Goal: Transaction & Acquisition: Download file/media

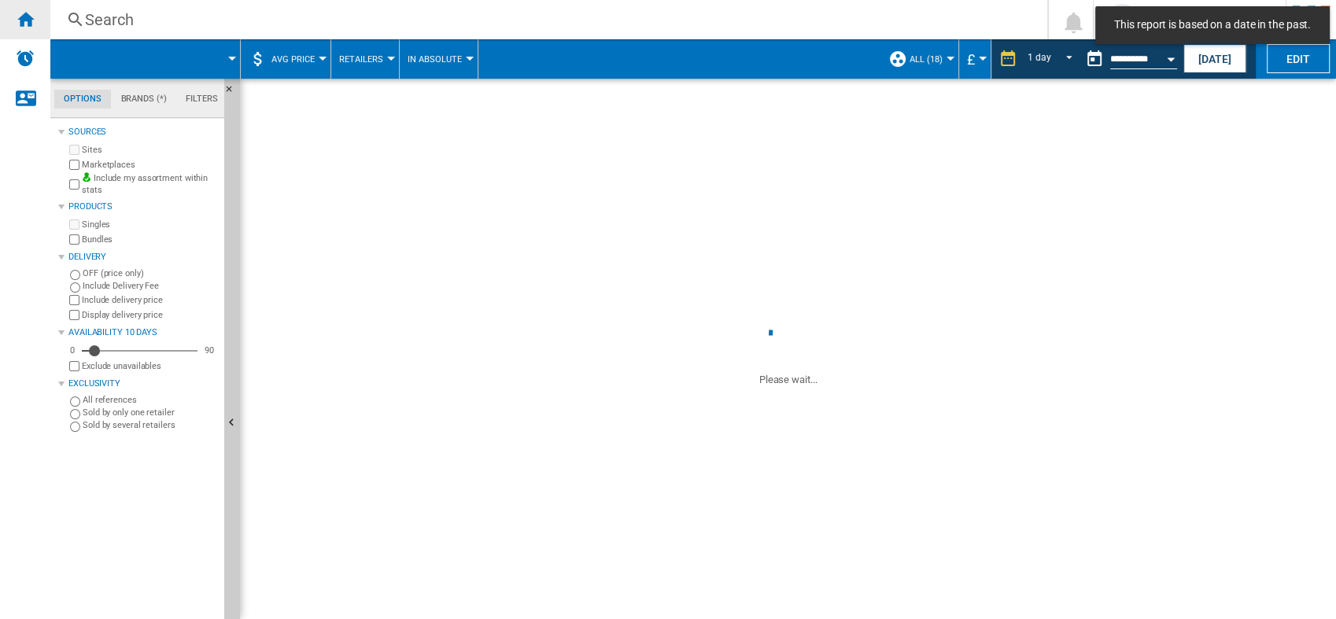
click at [13, 22] on div "Home" at bounding box center [25, 19] width 50 height 39
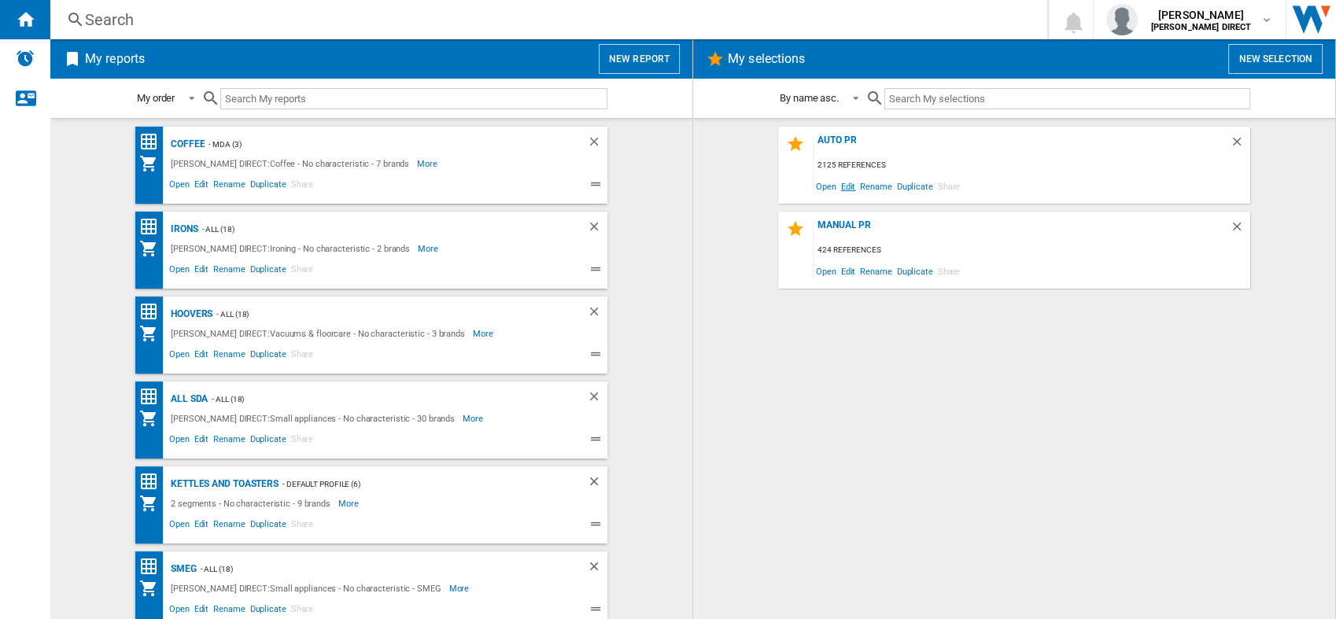
click at [845, 181] on span "Edit" at bounding box center [849, 185] width 20 height 21
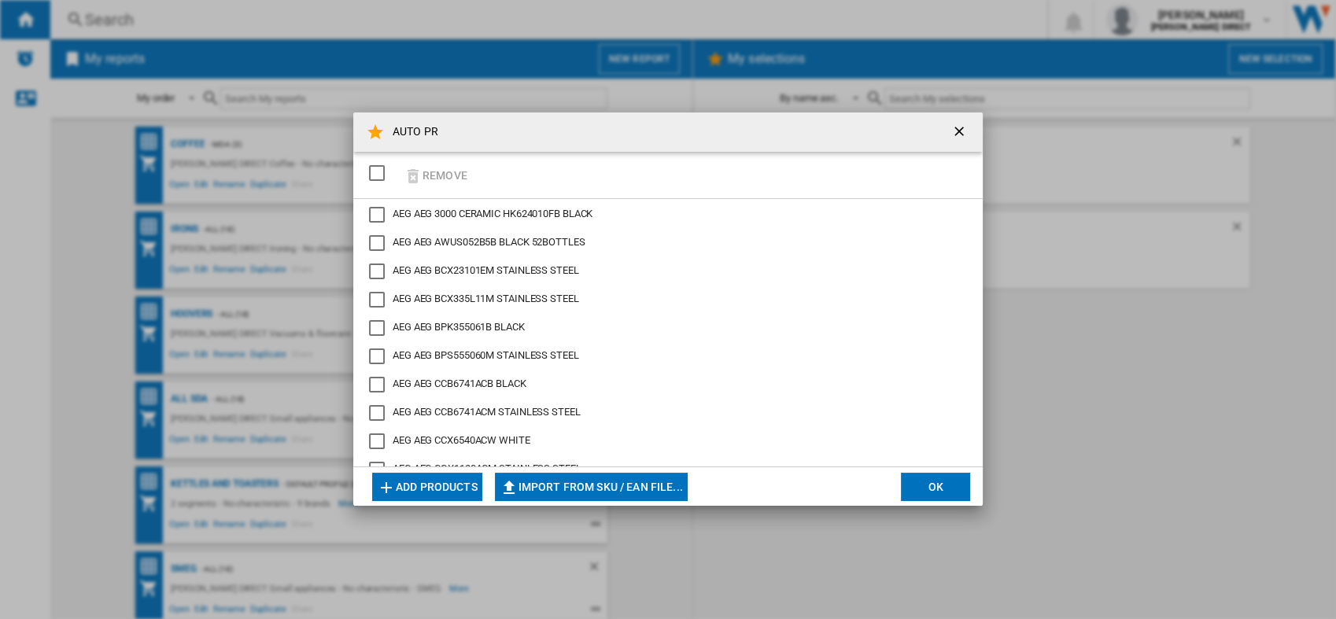
click at [379, 172] on div "SELECTIONS.EDITION_POPUP.SELECT_DESELECT" at bounding box center [377, 173] width 16 height 16
click at [449, 176] on button "Remove" at bounding box center [435, 175] width 73 height 37
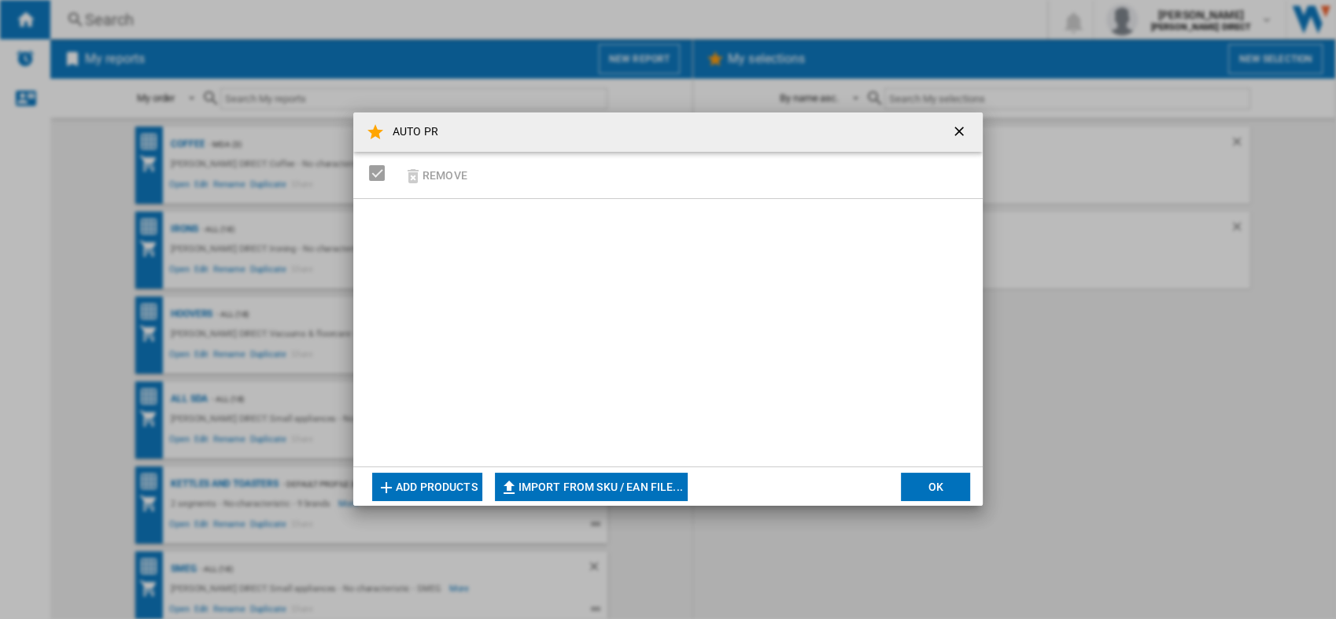
click at [590, 479] on button "Import from SKU / EAN file..." at bounding box center [591, 487] width 193 height 28
type input "**********"
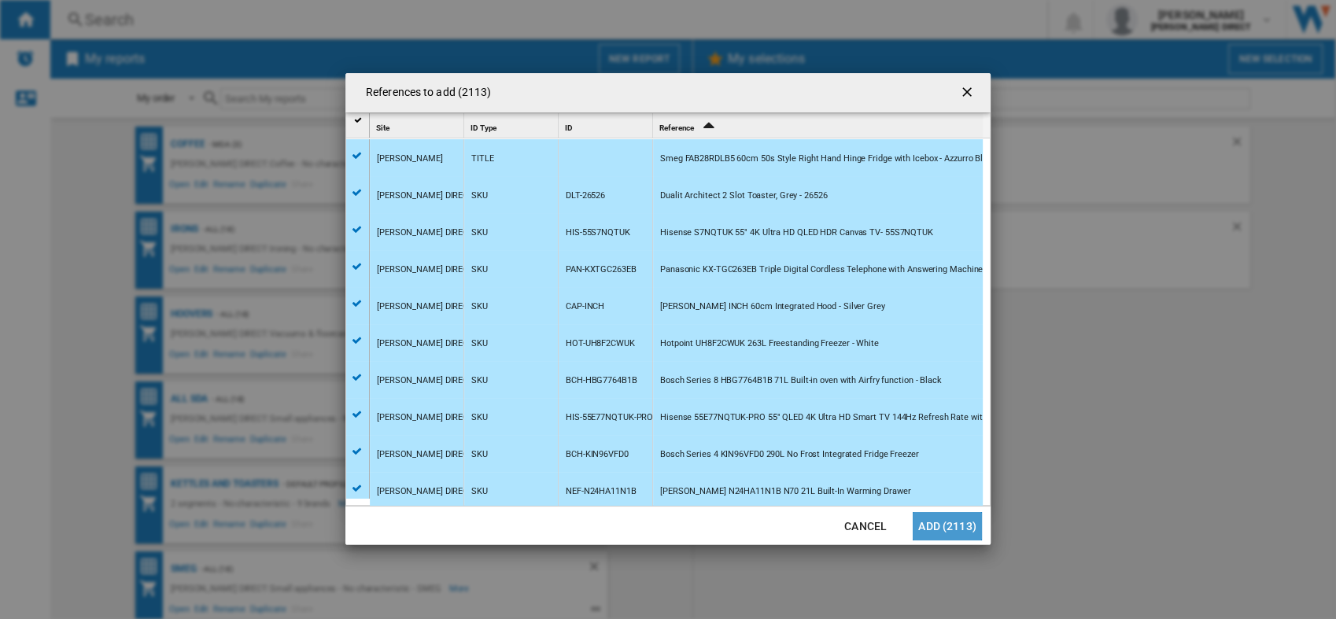
click at [974, 521] on button "Add (2113)" at bounding box center [947, 526] width 69 height 28
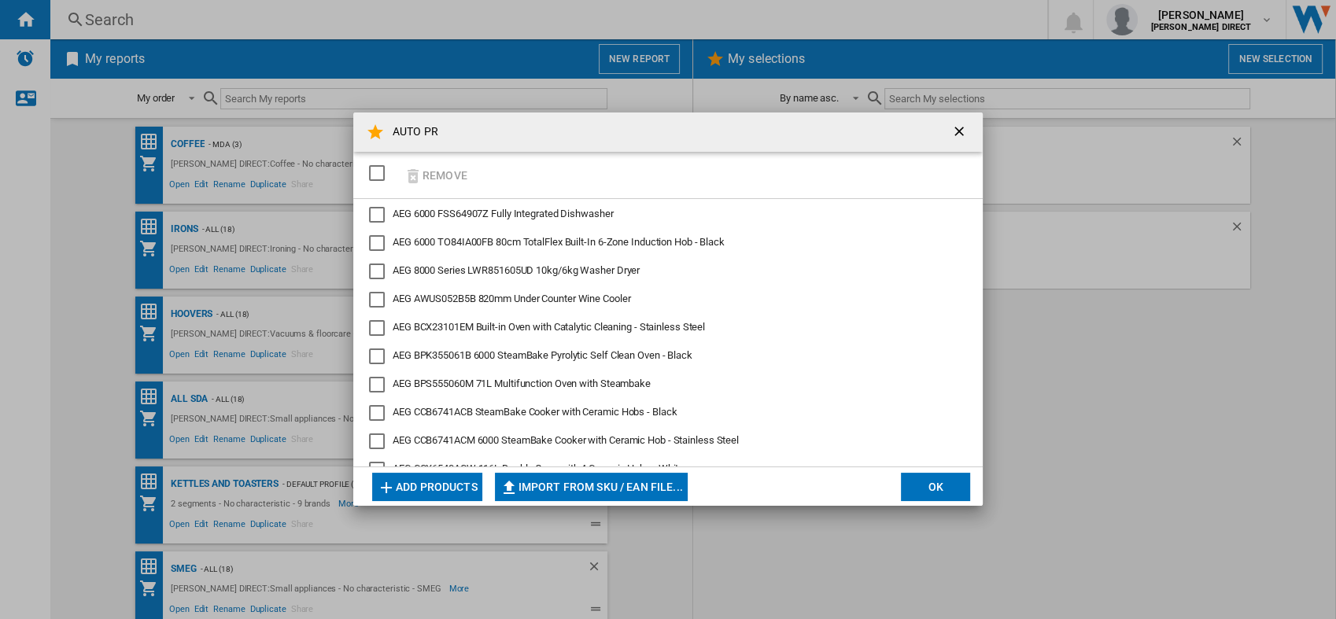
click at [912, 495] on button "OK" at bounding box center [935, 487] width 69 height 28
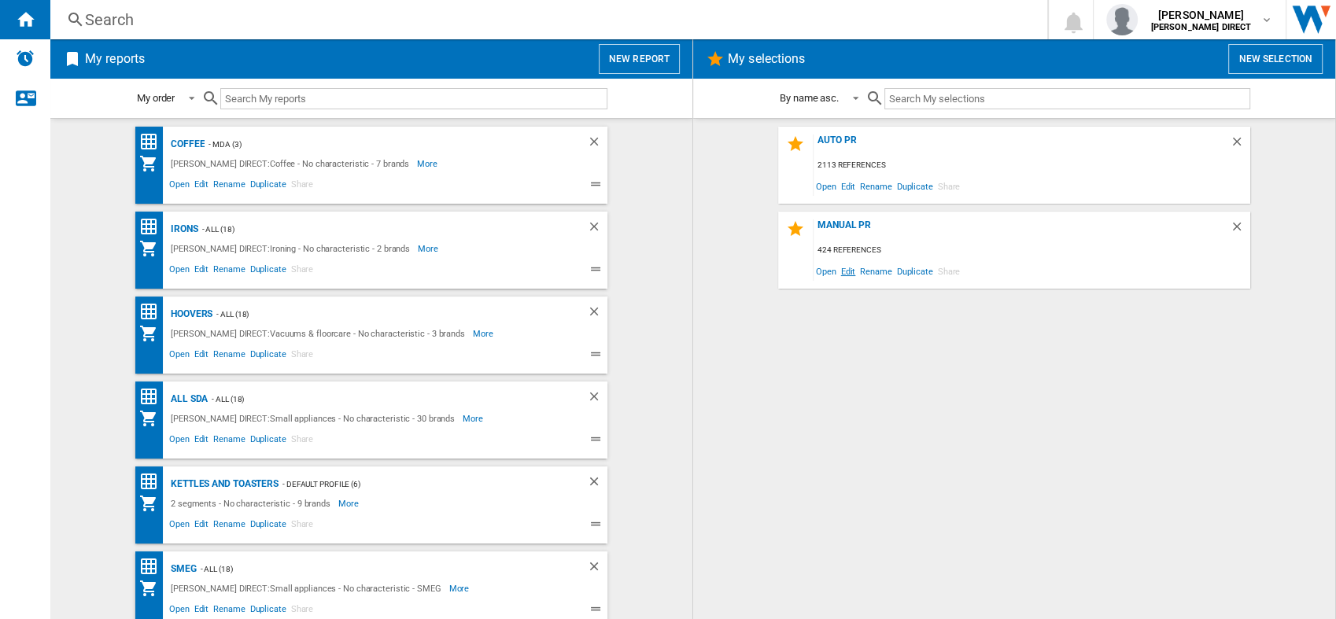
click at [855, 271] on span "Edit" at bounding box center [849, 270] width 20 height 21
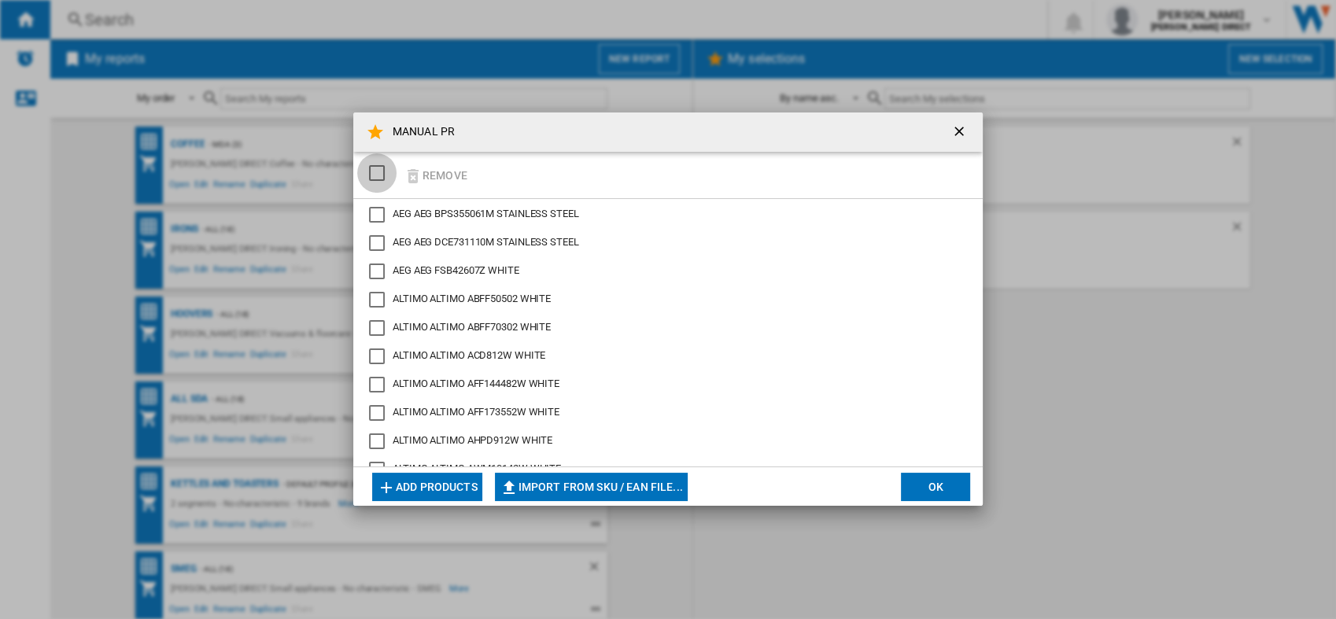
click at [382, 165] on div "SELECTIONS.EDITION_POPUP.SELECT_DESELECT" at bounding box center [377, 173] width 16 height 16
click at [425, 170] on button "Remove" at bounding box center [435, 175] width 73 height 37
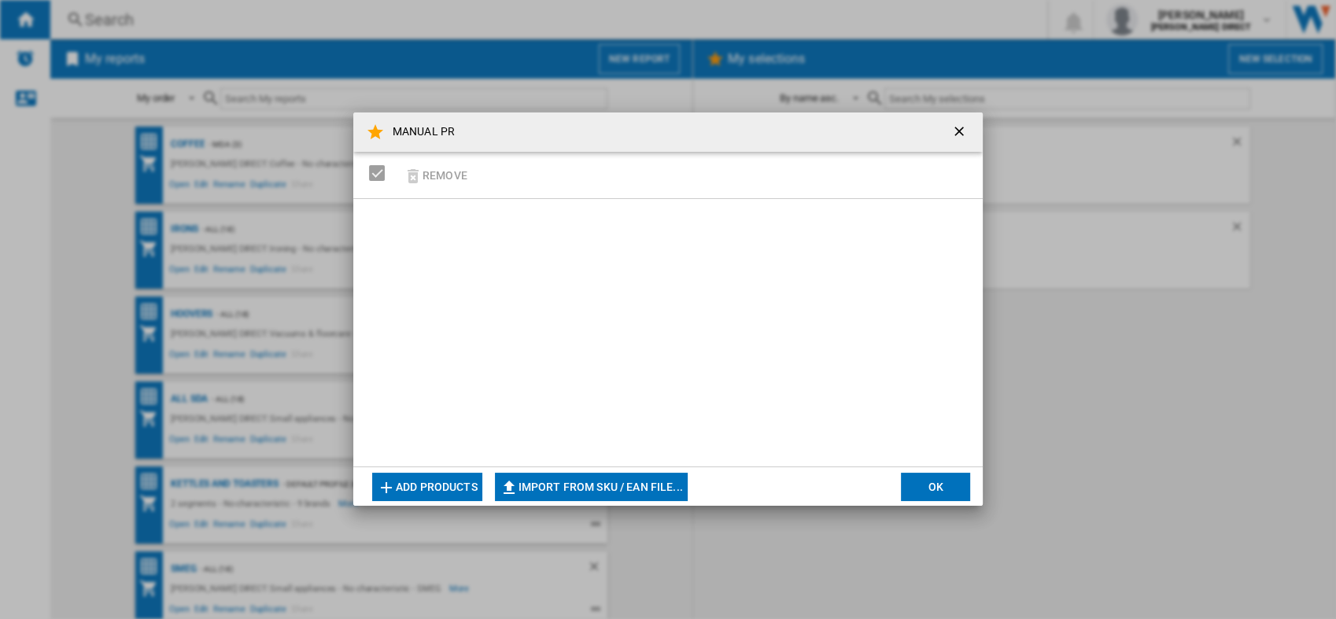
click at [611, 481] on button "Import from SKU / EAN file..." at bounding box center [591, 487] width 193 height 28
type input "**********"
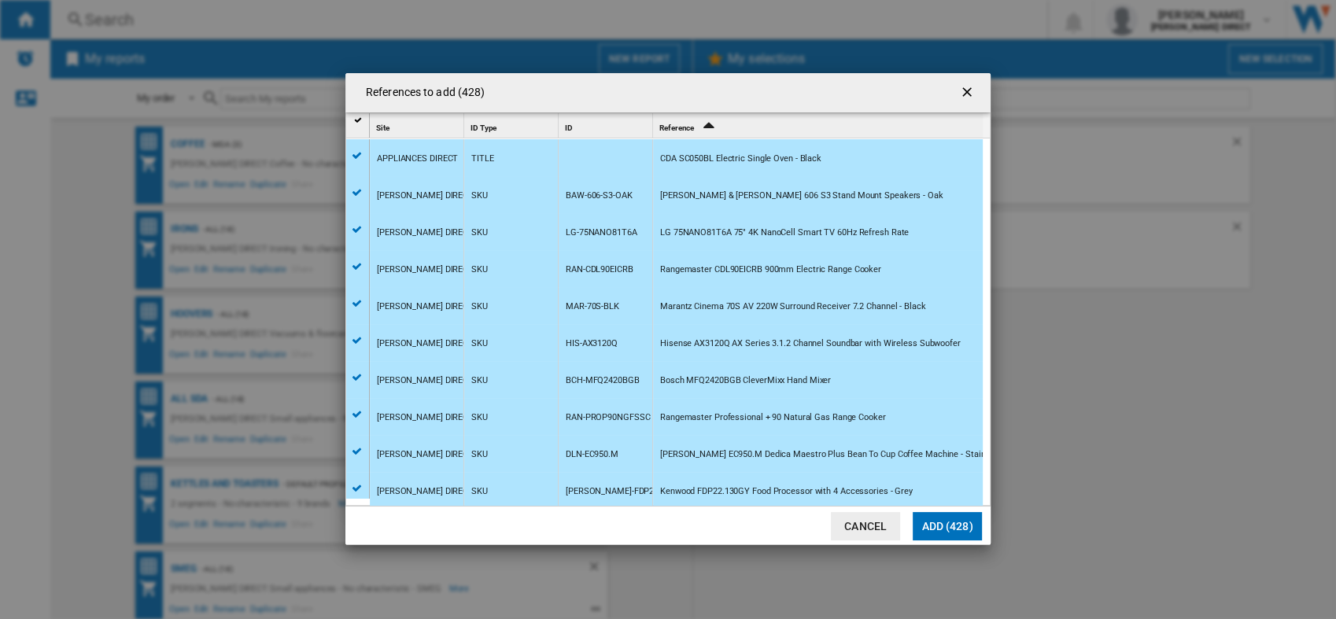
click at [960, 526] on button "Add (428)" at bounding box center [947, 526] width 69 height 28
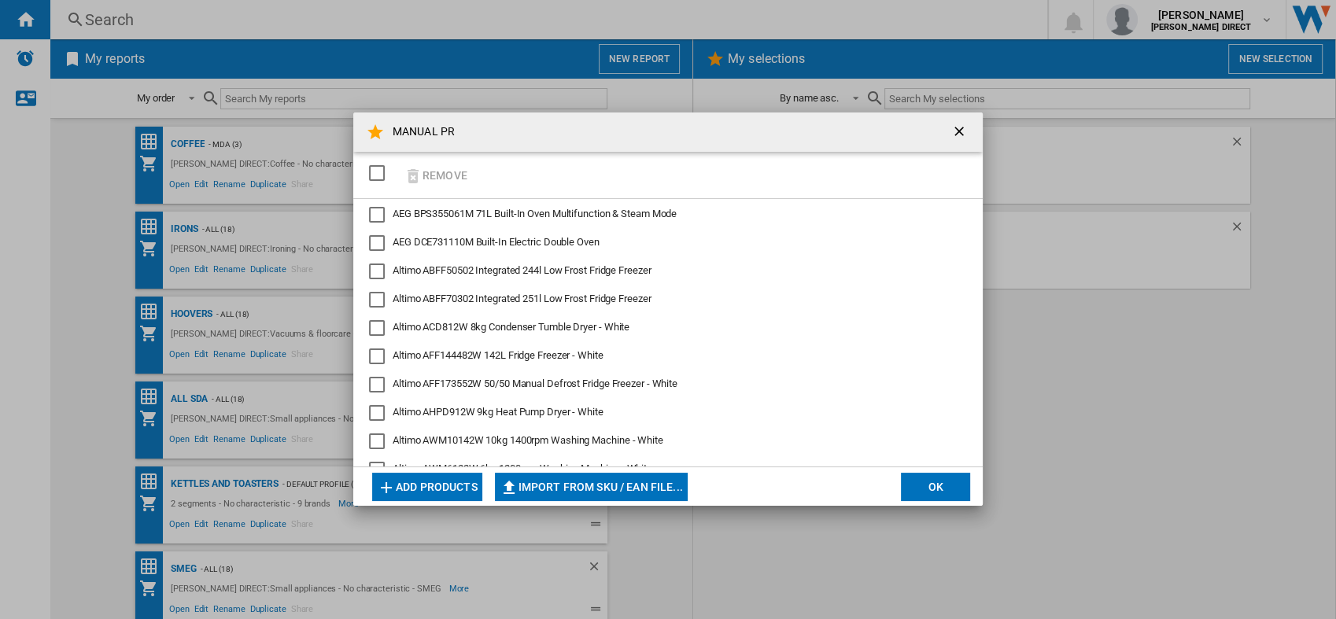
click at [919, 475] on button "OK" at bounding box center [935, 487] width 69 height 28
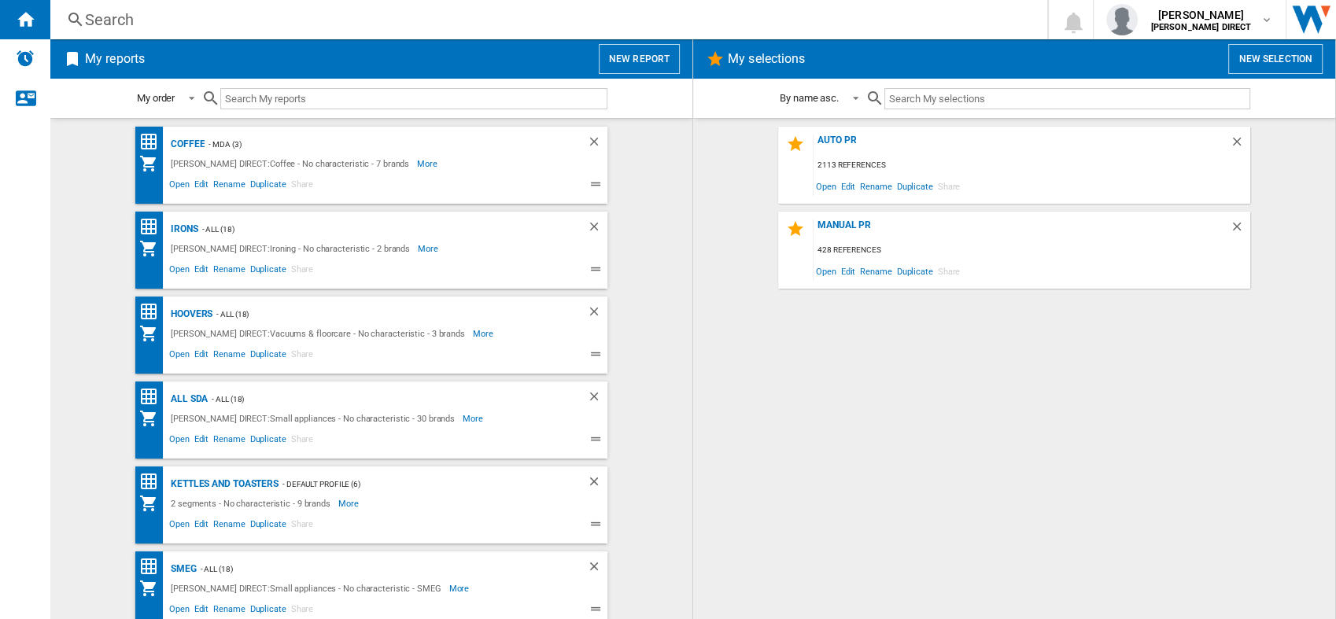
click at [935, 405] on div "AUTO PR 2113 references Open Edit Rename Duplicate Share MANUAL PR 428 referenc…" at bounding box center [1014, 369] width 611 height 485
click at [855, 138] on div "AUTO PR" at bounding box center [1022, 145] width 416 height 21
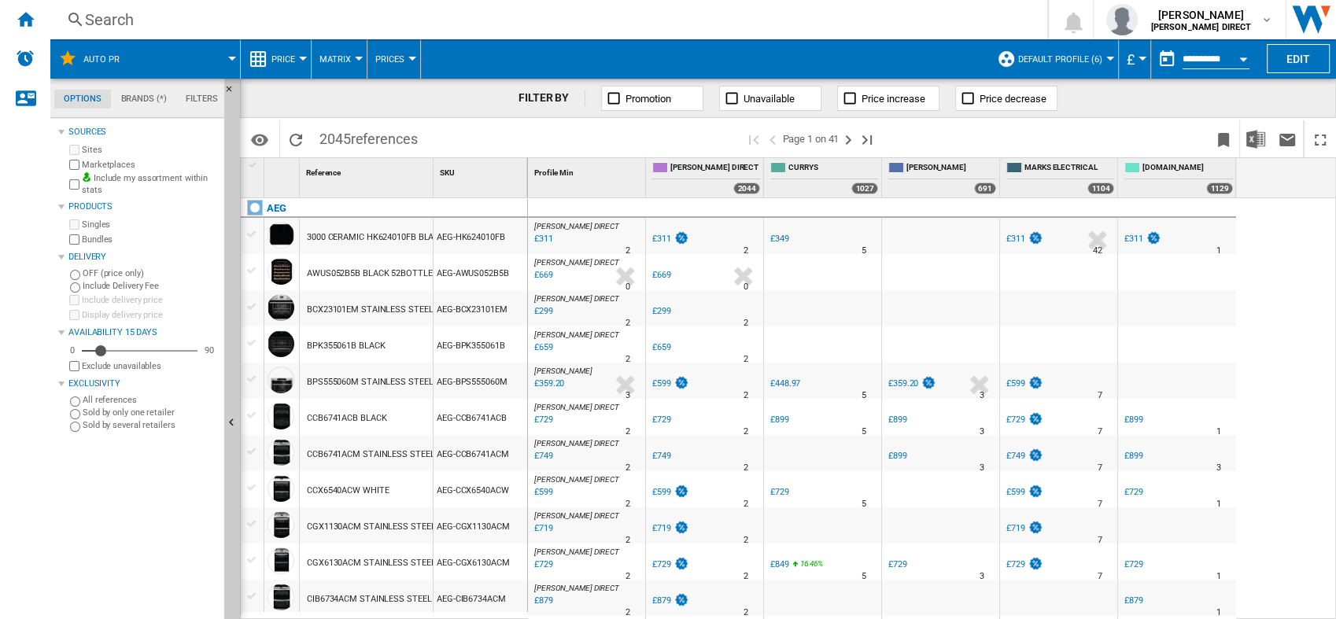
click at [1040, 50] on button "Default profile (6)" at bounding box center [1064, 58] width 92 height 39
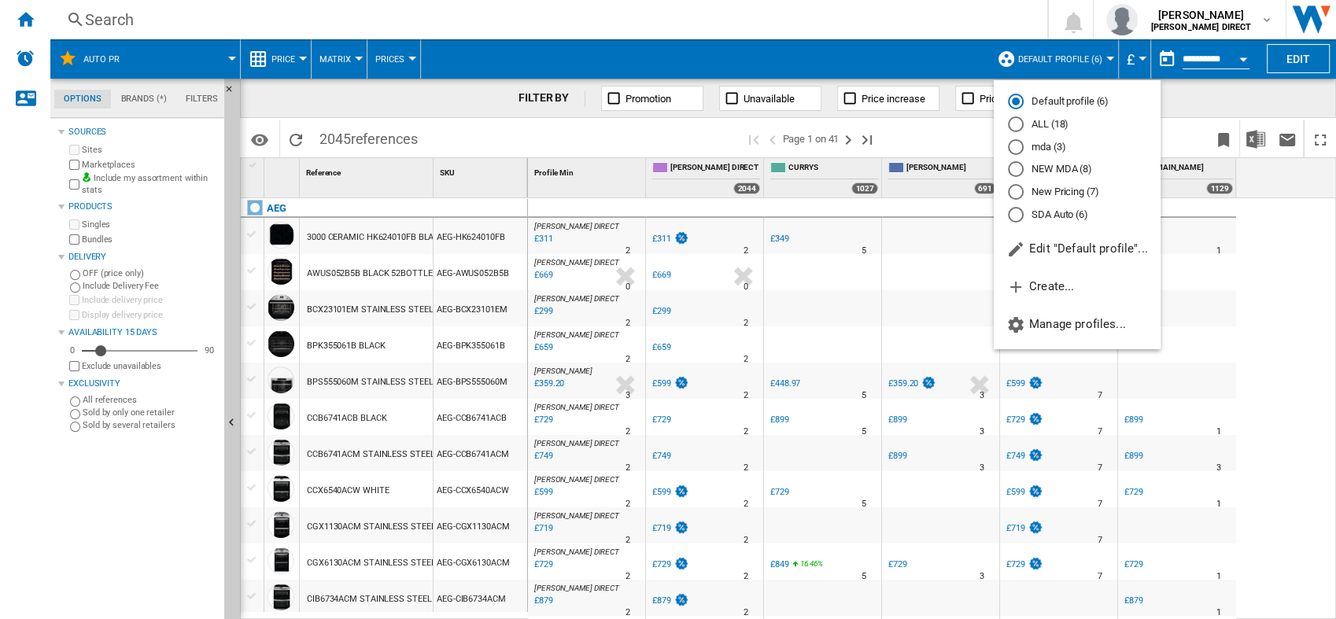
click at [1067, 191] on md-radio-button "New Pricing (7)" at bounding box center [1077, 192] width 139 height 15
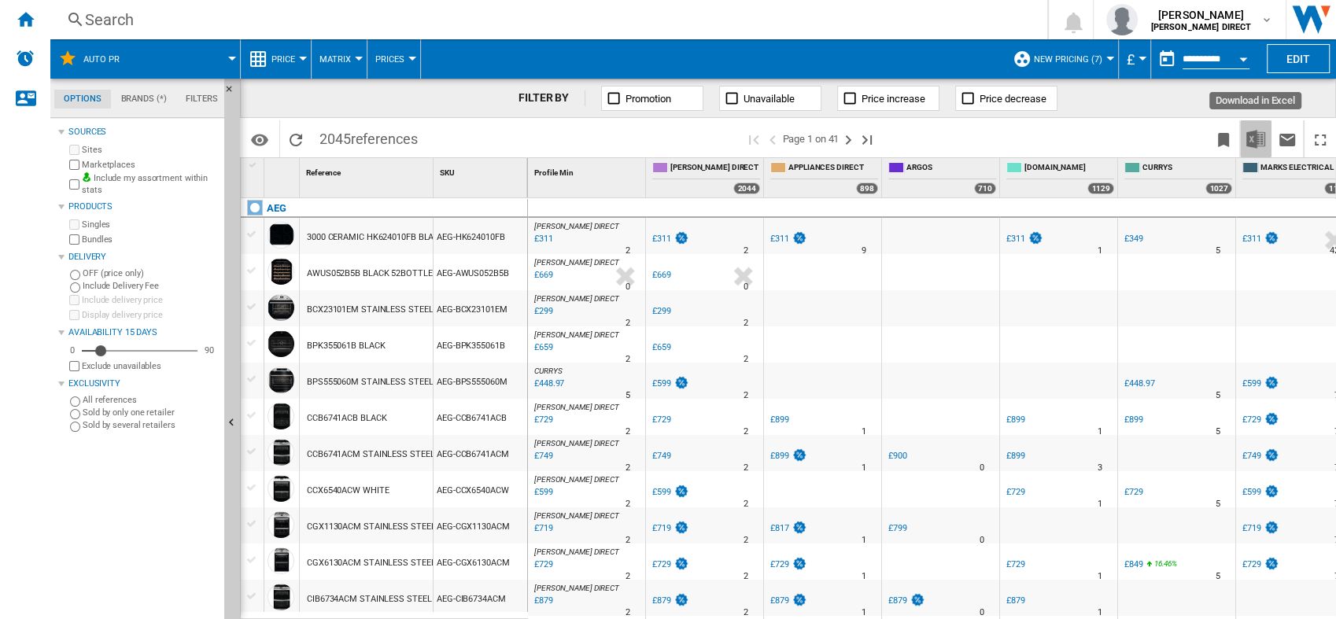
click at [1263, 137] on img "Download in Excel" at bounding box center [1256, 139] width 19 height 19
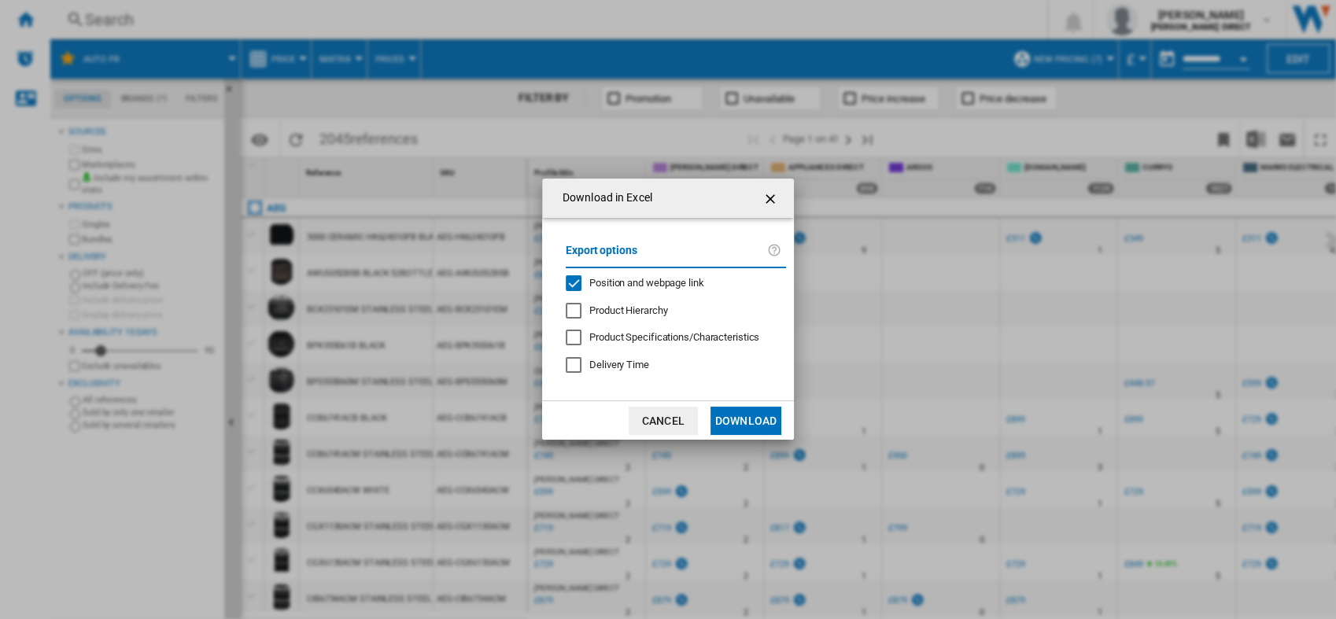
click at [597, 280] on span "Position and webpage link" at bounding box center [646, 283] width 115 height 12
click at [755, 428] on button "Download" at bounding box center [746, 421] width 71 height 28
